Goal: Information Seeking & Learning: Learn about a topic

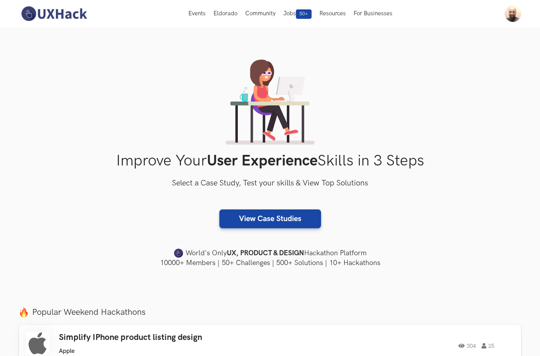
click at [305, 220] on link "View Case Studies" at bounding box center [270, 218] width 102 height 19
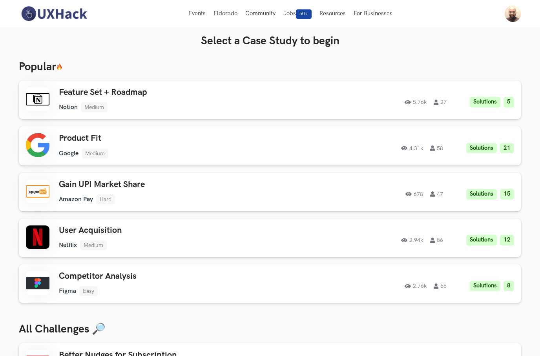
click at [47, 9] on img at bounding box center [54, 13] width 70 height 16
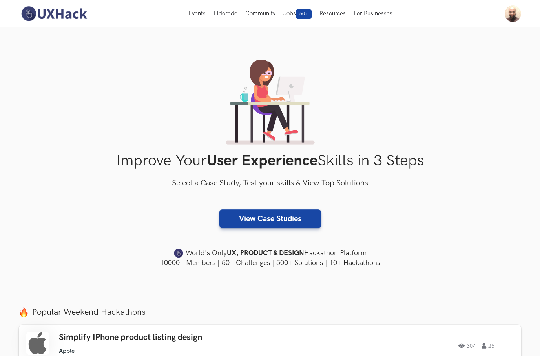
click at [237, 210] on link "View Case Studies" at bounding box center [270, 218] width 102 height 19
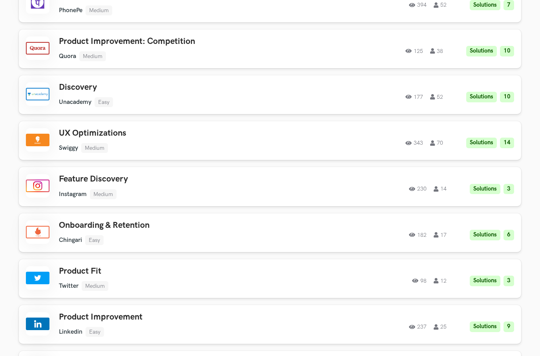
scroll to position [1510, 0]
click at [327, 134] on div "343 70 Solutions 14" at bounding box center [406, 140] width 213 height 15
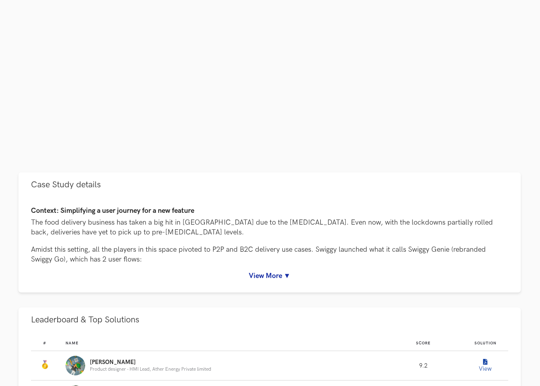
scroll to position [207, 0]
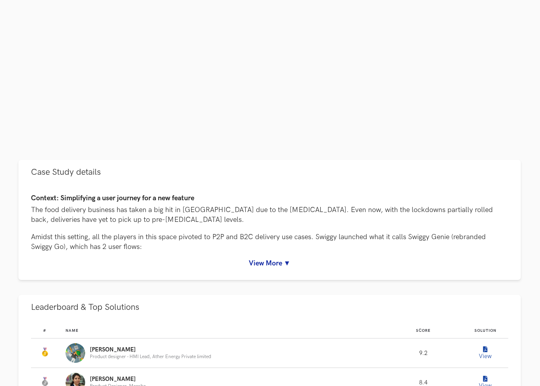
click at [287, 259] on link "View More ▼" at bounding box center [269, 263] width 477 height 8
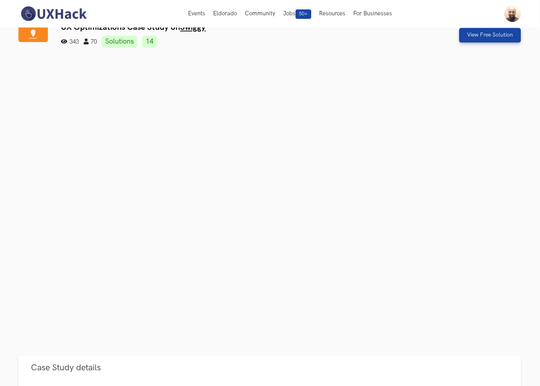
scroll to position [0, 0]
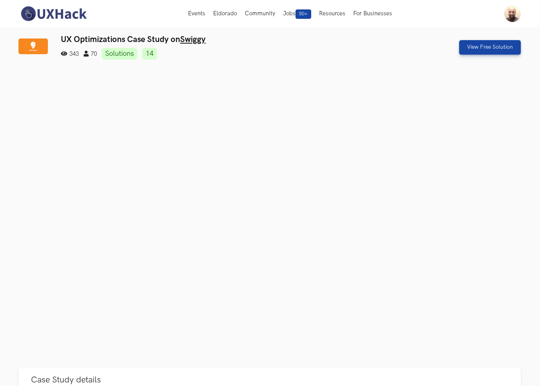
click at [498, 47] on link "View Free Solution" at bounding box center [490, 47] width 62 height 15
